Goal: Obtain resource: Download file/media

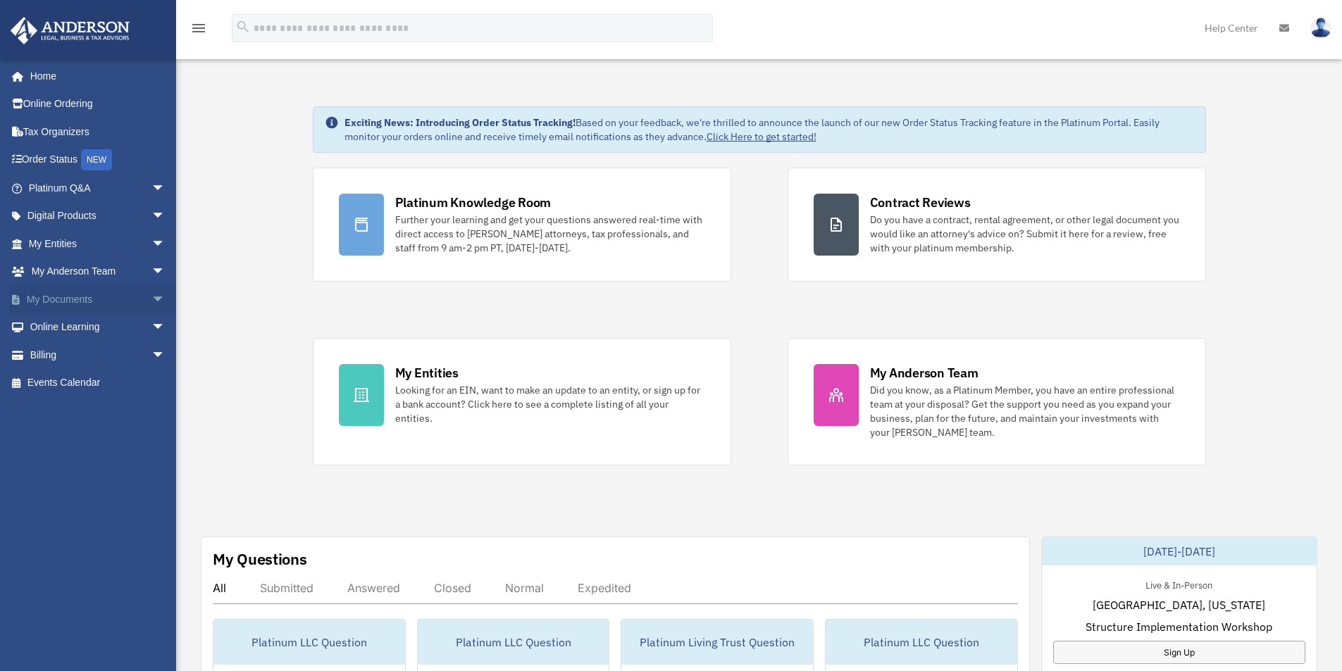
click at [63, 299] on link "My Documents arrow_drop_down" at bounding box center [98, 299] width 177 height 28
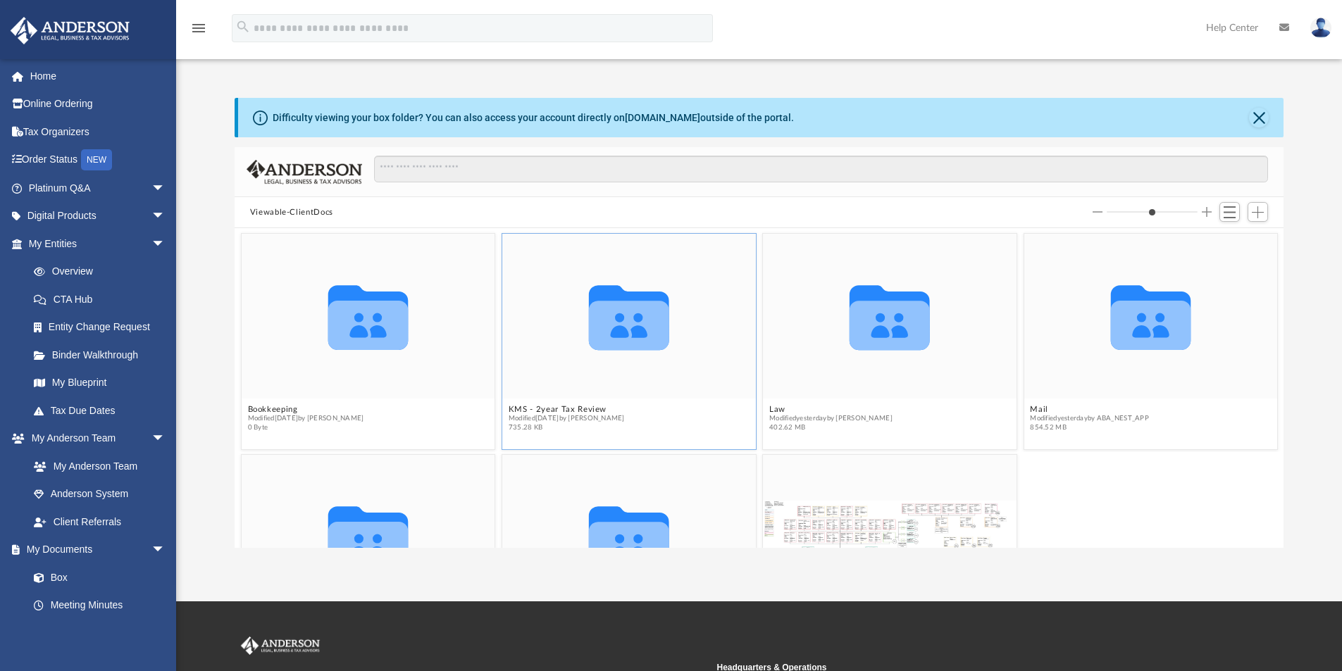
scroll to position [310, 1038]
click at [1135, 405] on button "Mail" at bounding box center [1089, 409] width 118 height 9
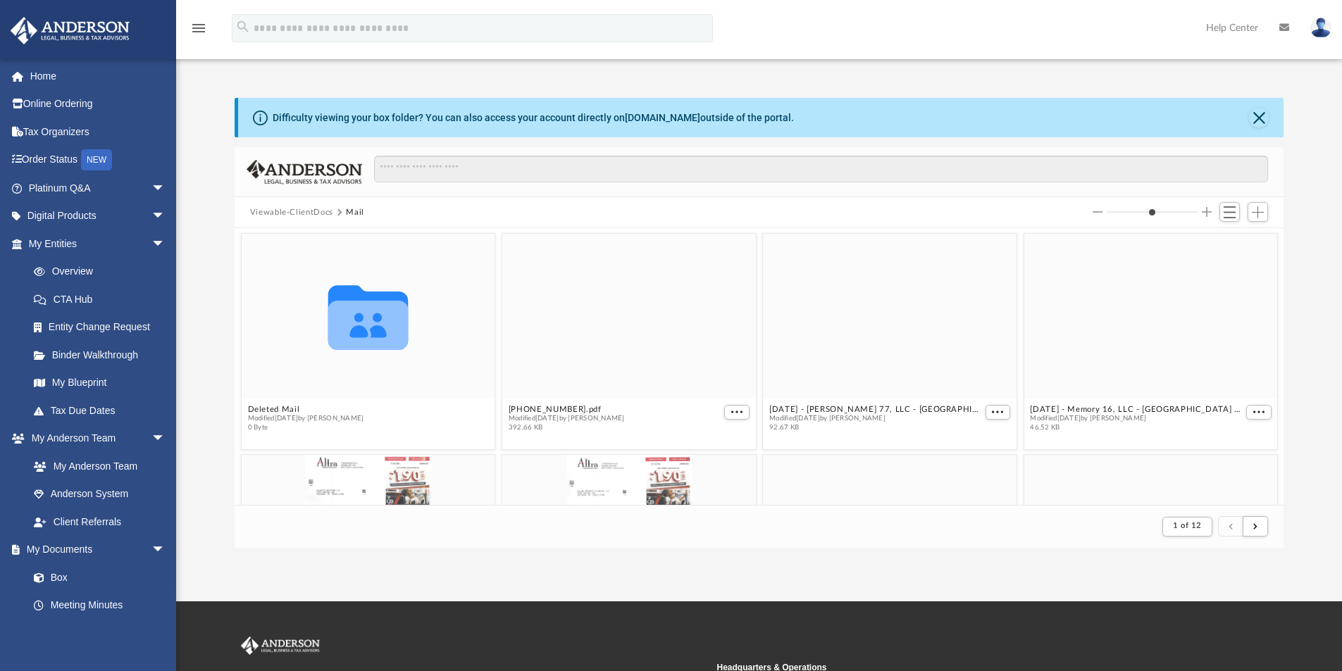
scroll to position [266, 1038]
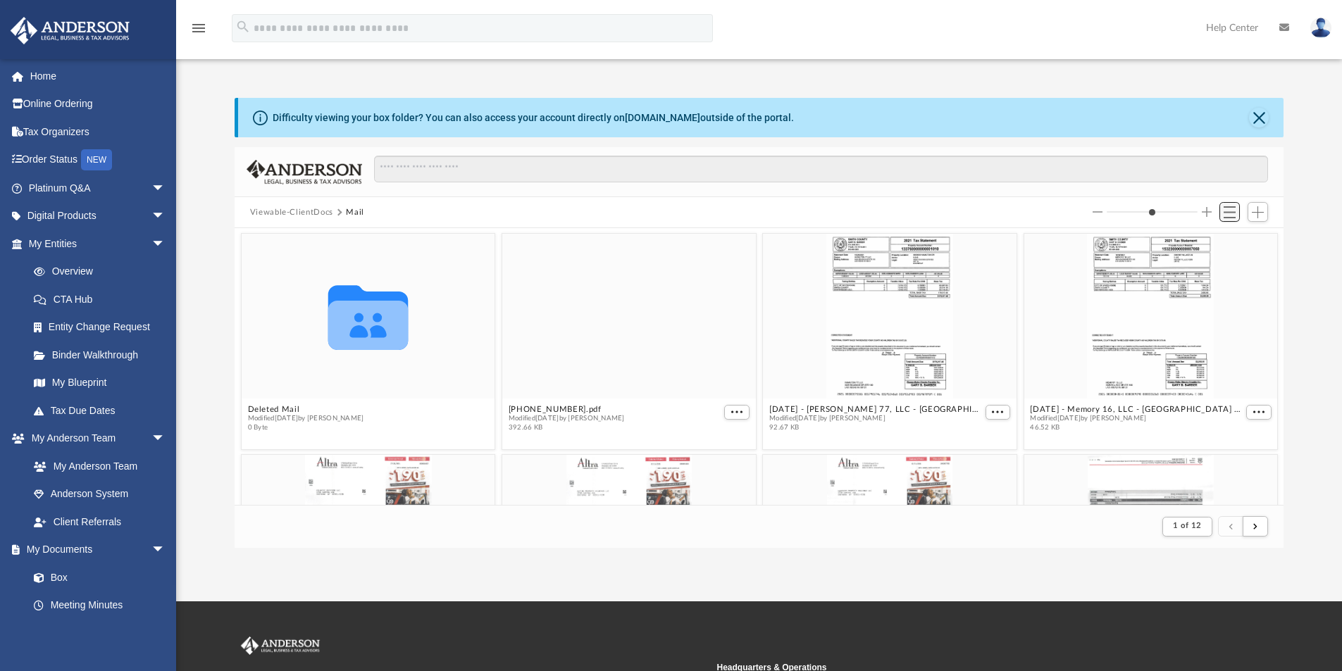
click at [1230, 214] on span "Switch to List View" at bounding box center [1229, 212] width 12 height 12
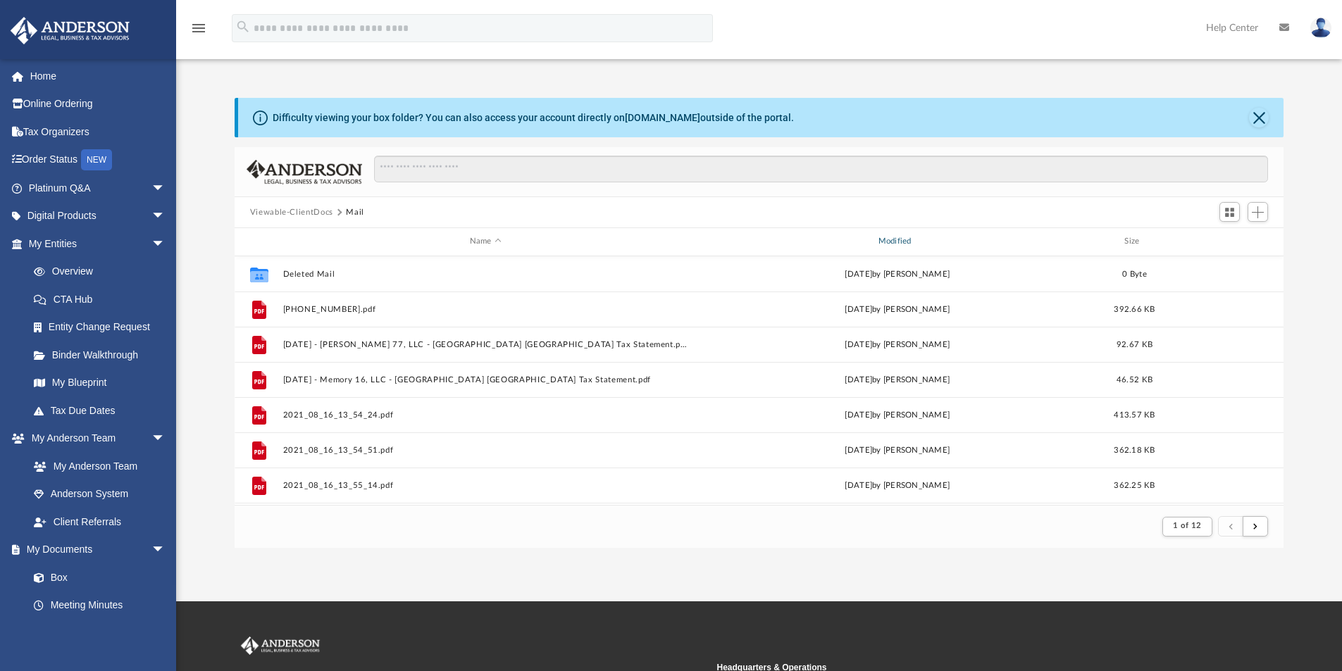
click at [890, 239] on div "Modified" at bounding box center [897, 241] width 406 height 13
click at [892, 239] on div "Modified" at bounding box center [897, 241] width 406 height 13
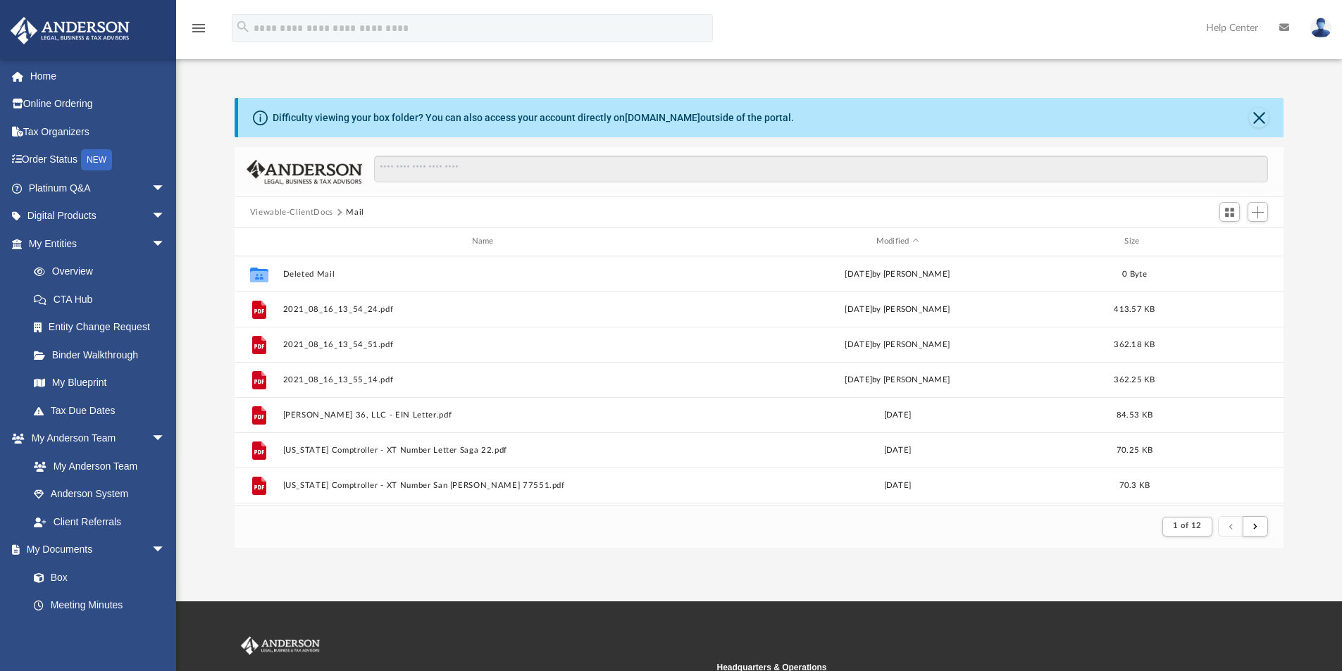
click at [887, 235] on div "Name Modified Size" at bounding box center [759, 242] width 1049 height 28
click at [897, 239] on div "Modified" at bounding box center [897, 241] width 406 height 13
click at [915, 239] on span "Modified" at bounding box center [916, 242] width 6 height 6
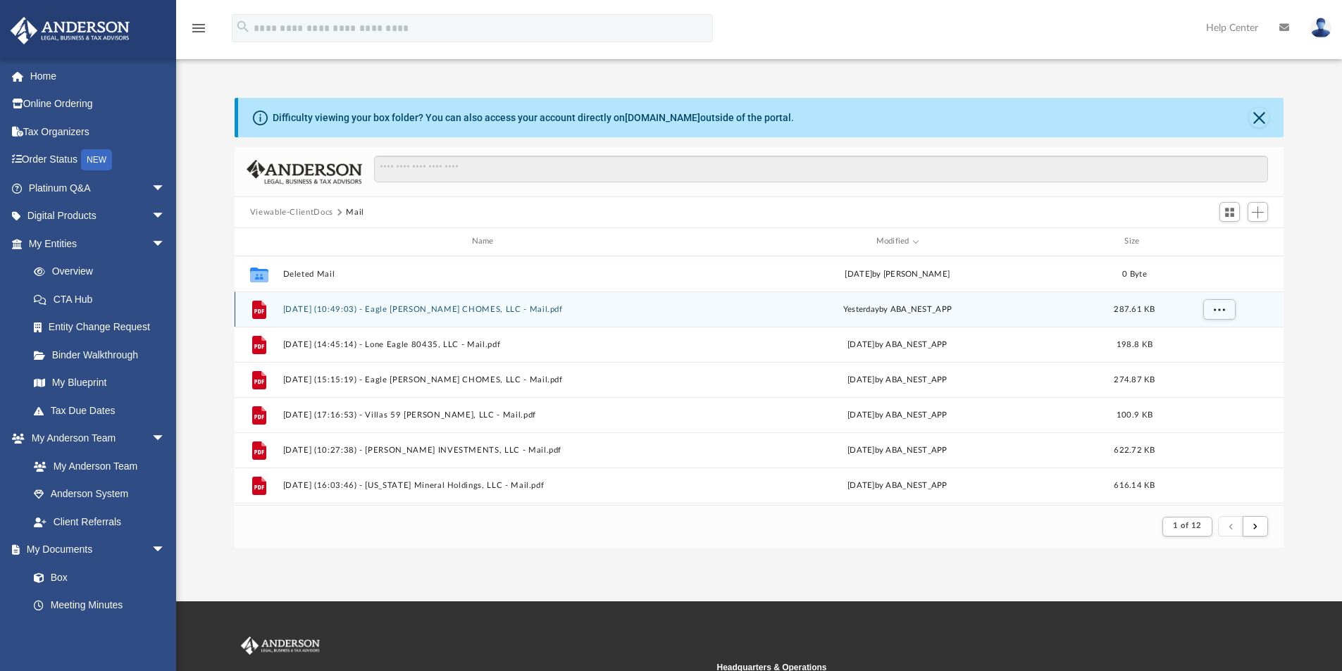
click at [331, 306] on button "2025.09.24 (10:49:03) - Eagle Meadows CHOMES, LLC - Mail.pdf" at bounding box center [485, 309] width 406 height 9
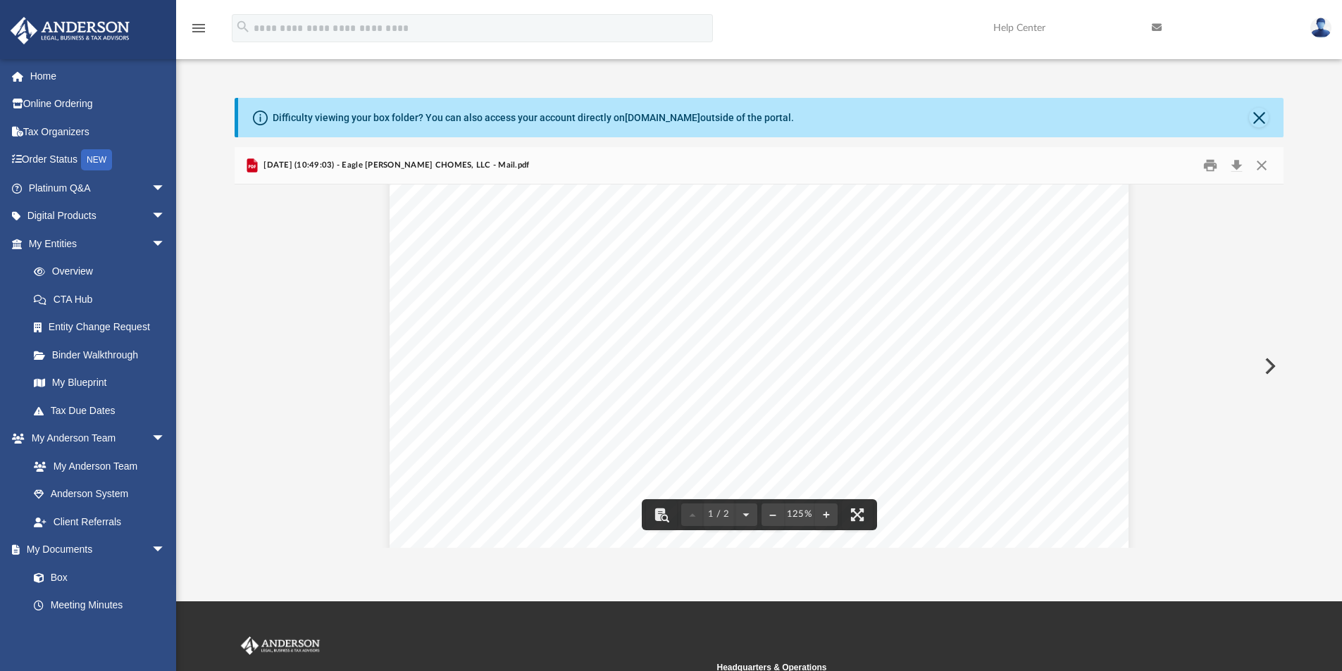
scroll to position [0, 0]
click at [1262, 163] on button "Close" at bounding box center [1261, 166] width 25 height 22
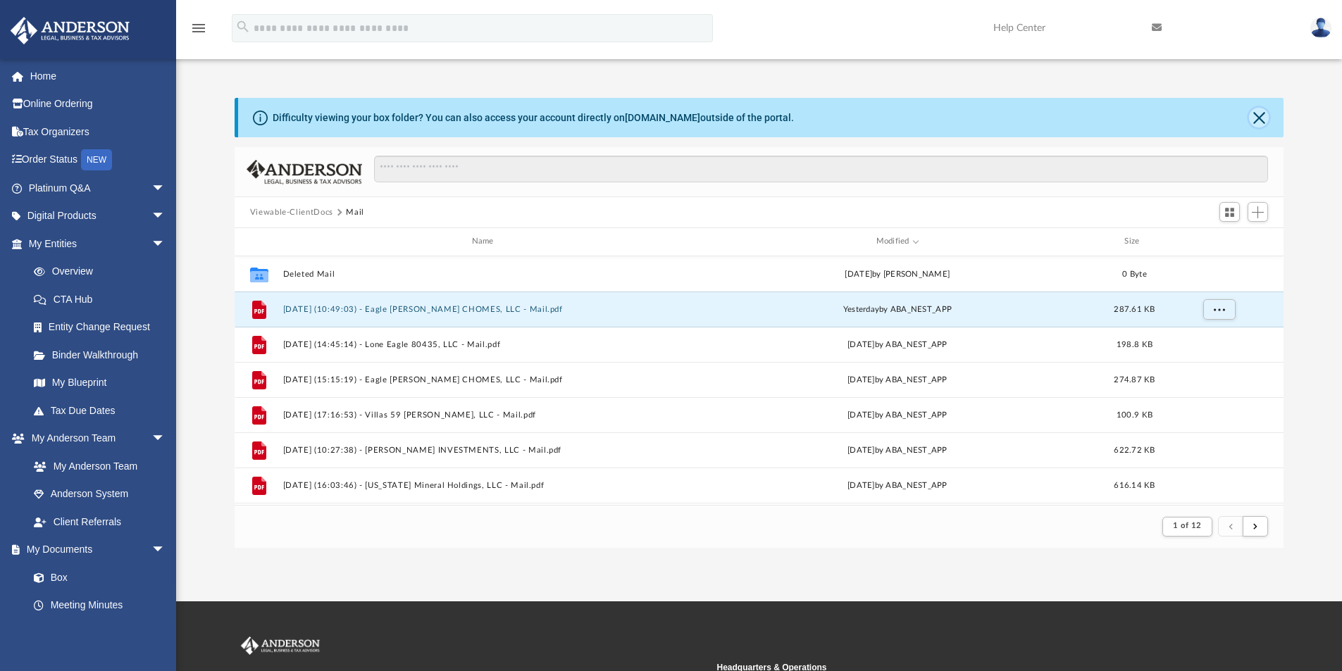
click at [1257, 112] on button "Close" at bounding box center [1259, 118] width 20 height 20
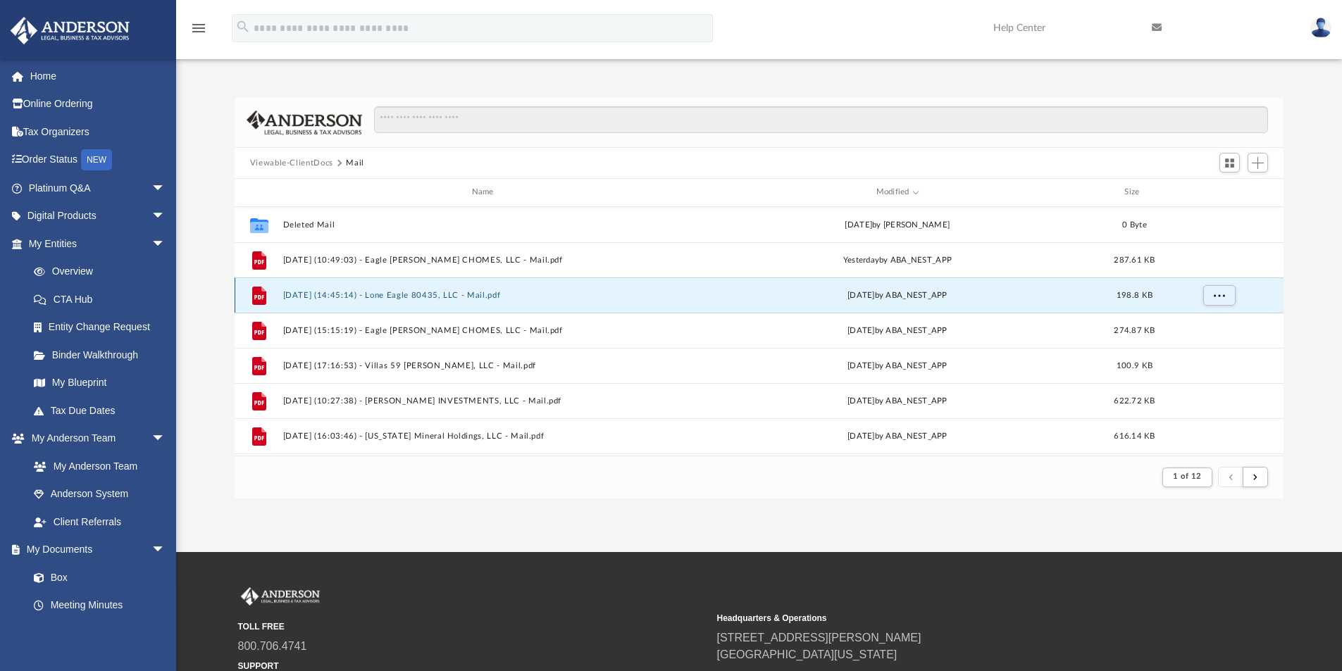
click at [497, 294] on button "2025.09.18 (14:45:14) - Lone Eagle 80435, LLC - Mail.pdf" at bounding box center [485, 295] width 406 height 9
